Goal: Navigation & Orientation: Find specific page/section

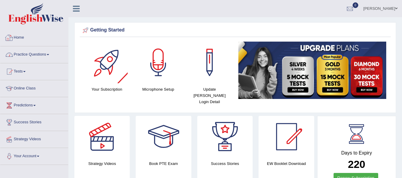
click at [33, 55] on link "Practice Questions" at bounding box center [34, 53] width 68 height 15
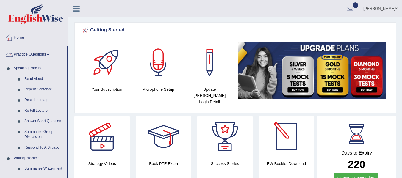
click at [56, 56] on link "Practice Questions" at bounding box center [33, 53] width 66 height 15
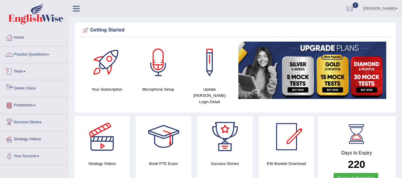
click at [51, 94] on link "Online Class" at bounding box center [34, 87] width 68 height 15
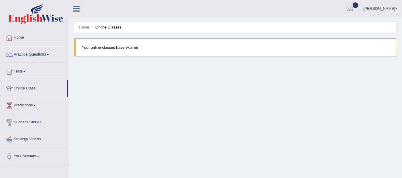
click at [81, 27] on link "Home" at bounding box center [84, 27] width 10 height 4
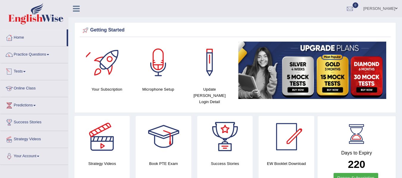
click at [35, 88] on link "Online Class" at bounding box center [34, 87] width 68 height 15
